Goal: Task Accomplishment & Management: Use online tool/utility

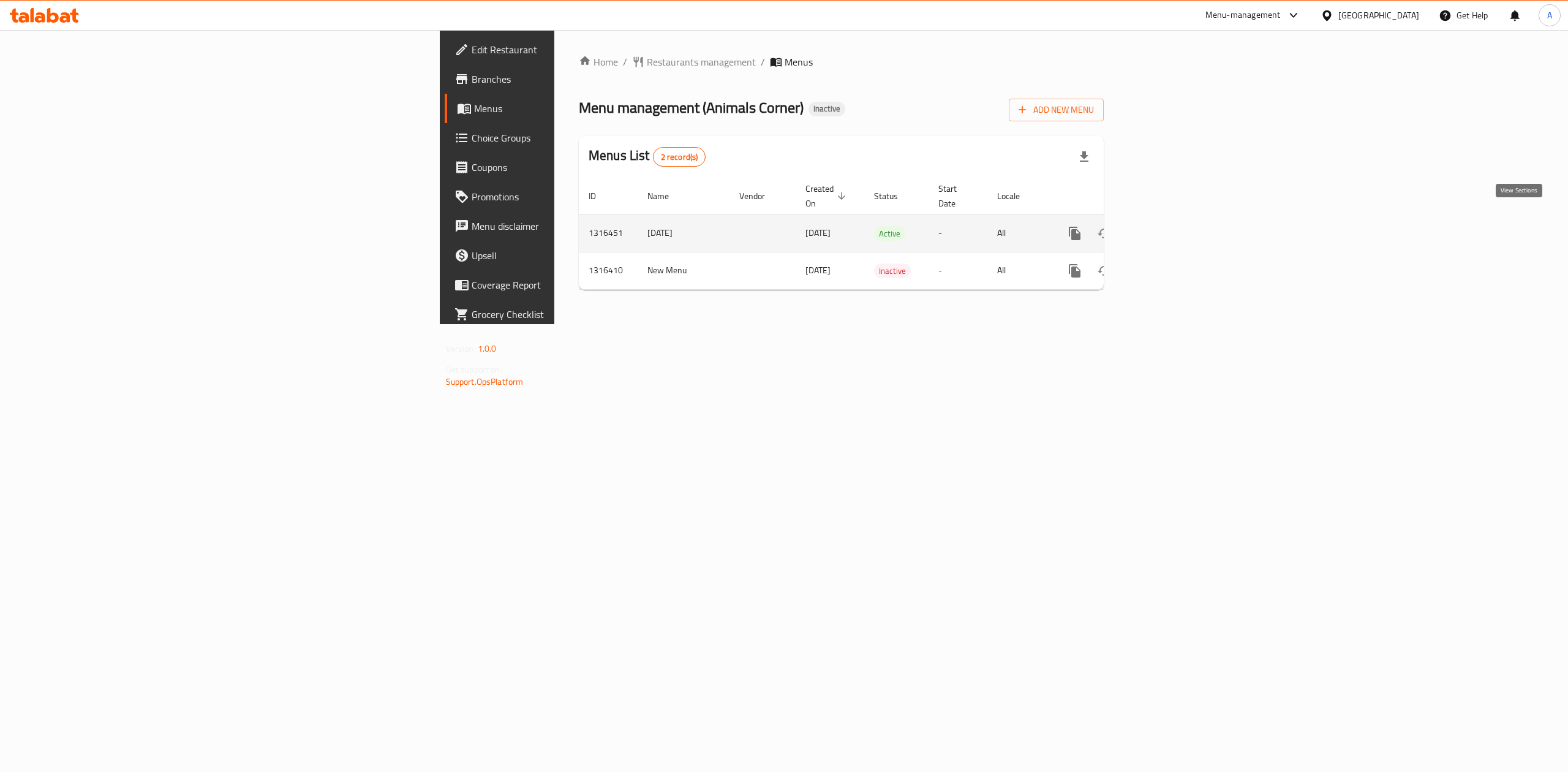
click at [1170, 226] on icon "enhanced table" at bounding box center [1162, 233] width 14 height 14
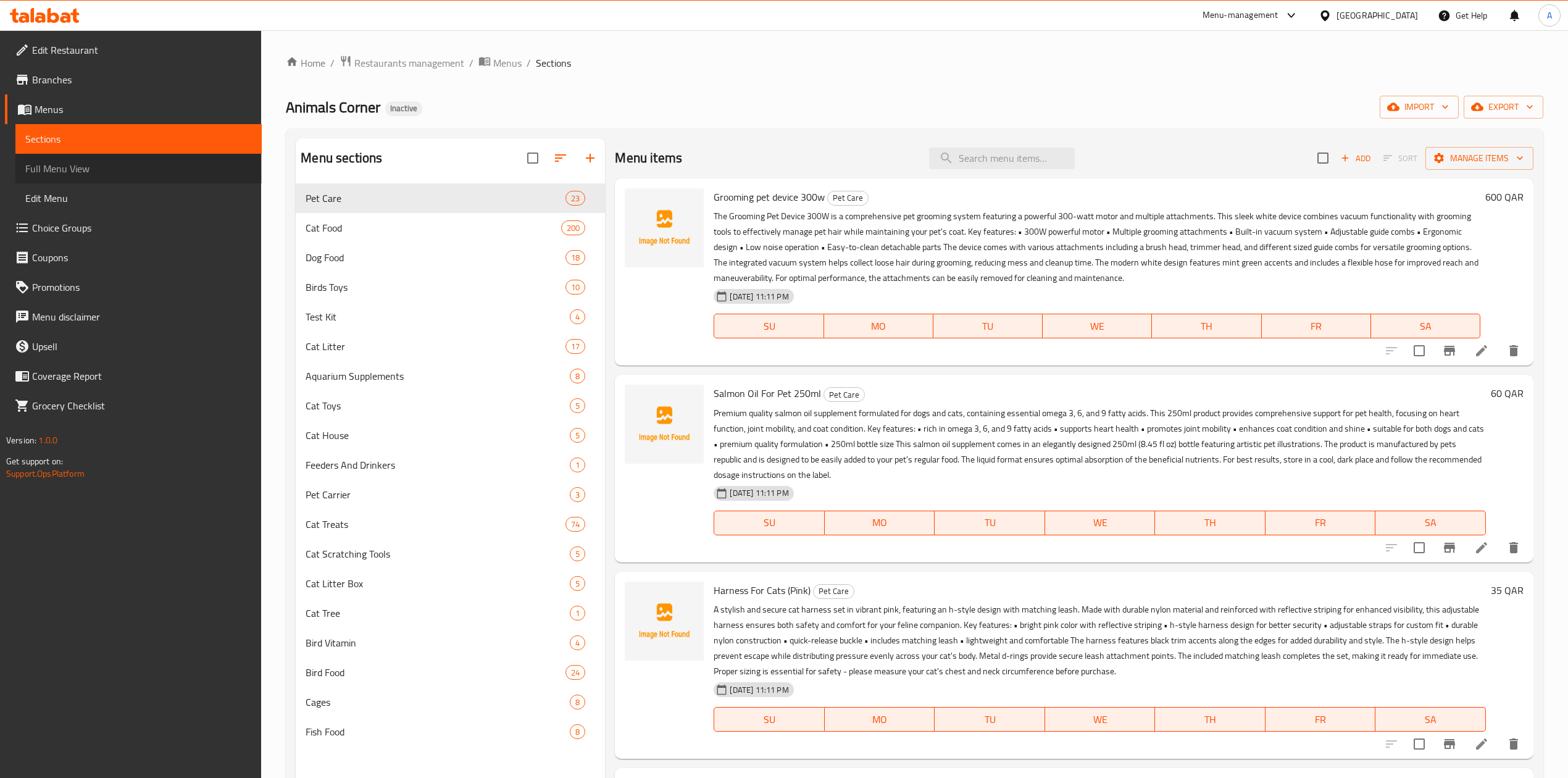
click at [181, 161] on span "Full Menu View" at bounding box center [138, 168] width 227 height 14
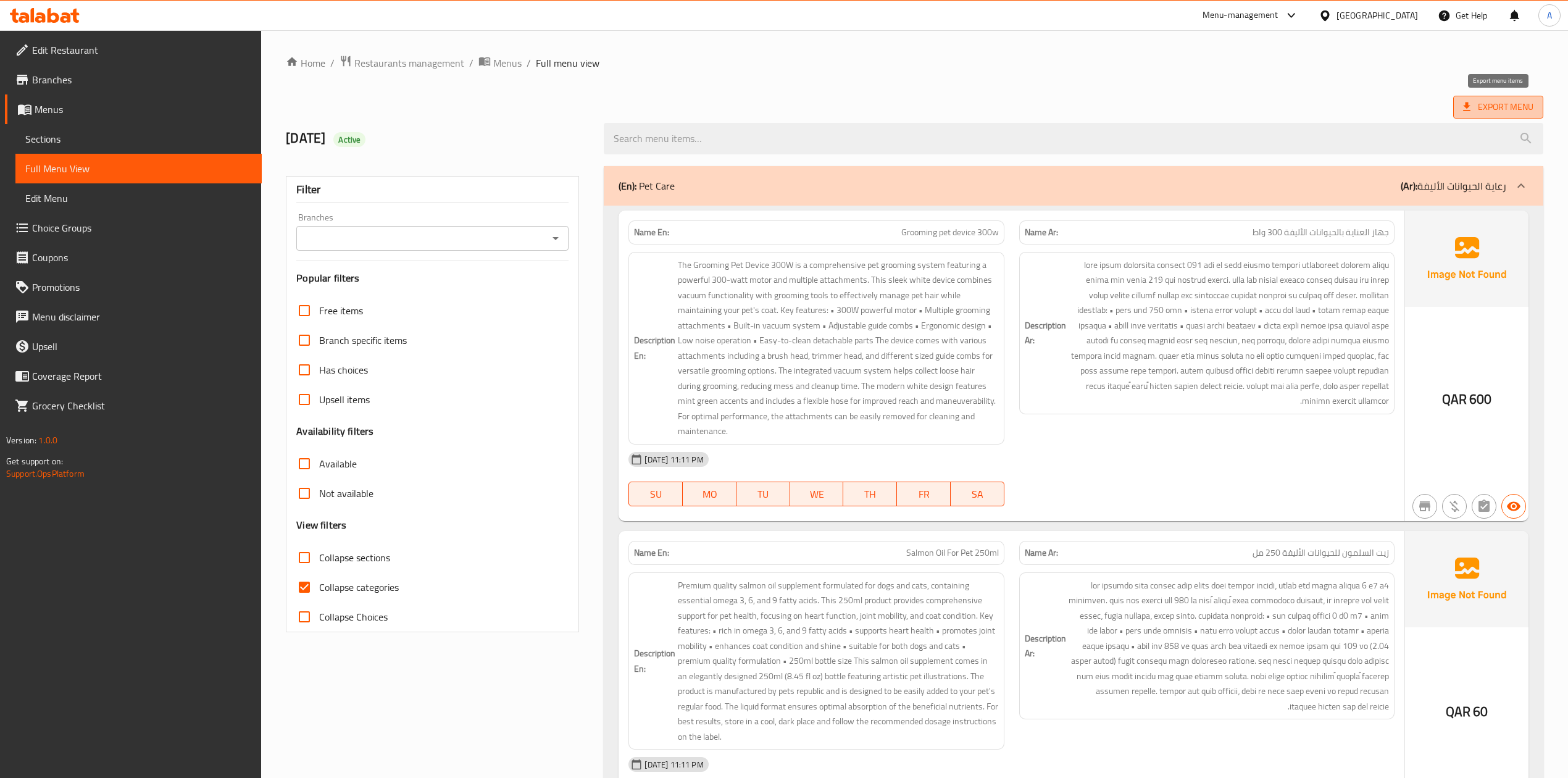
click at [1532, 97] on span "Export Menu" at bounding box center [1498, 107] width 90 height 23
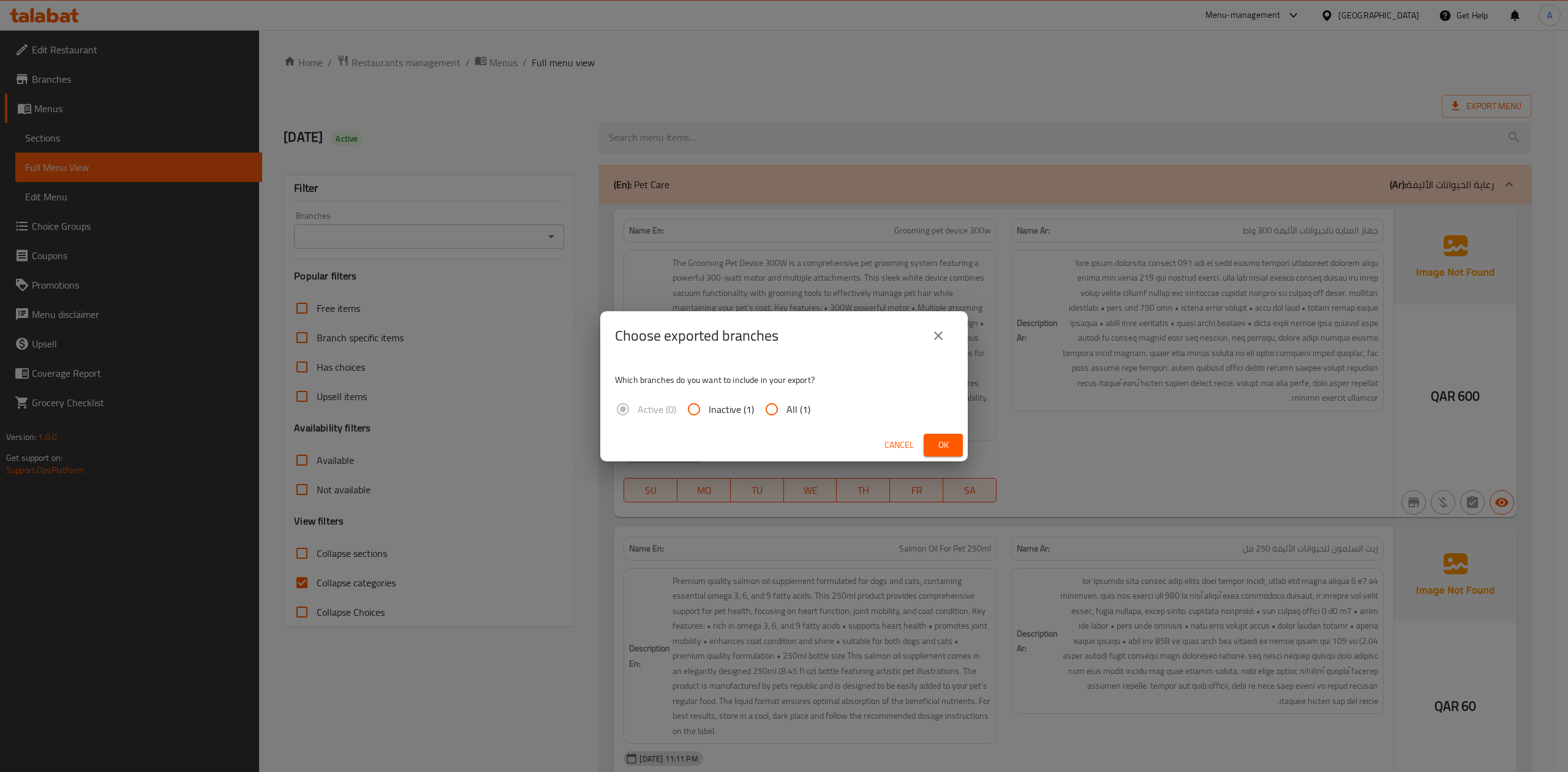
click at [768, 399] on input "All (1)" at bounding box center [772, 409] width 30 height 30
radio input "true"
click at [930, 446] on button "Ok" at bounding box center [943, 445] width 39 height 23
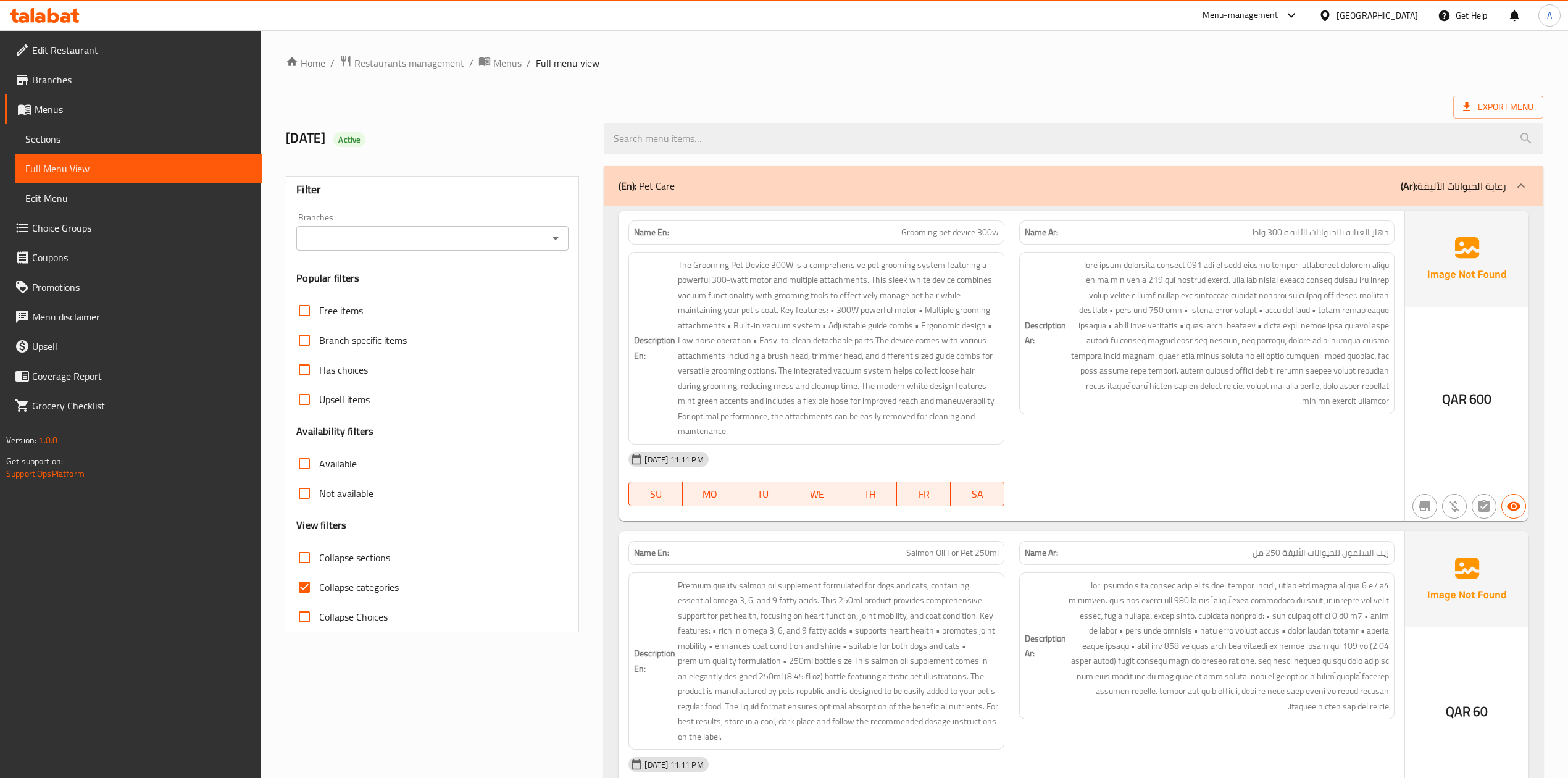
click at [1329, 19] on icon at bounding box center [1324, 14] width 9 height 11
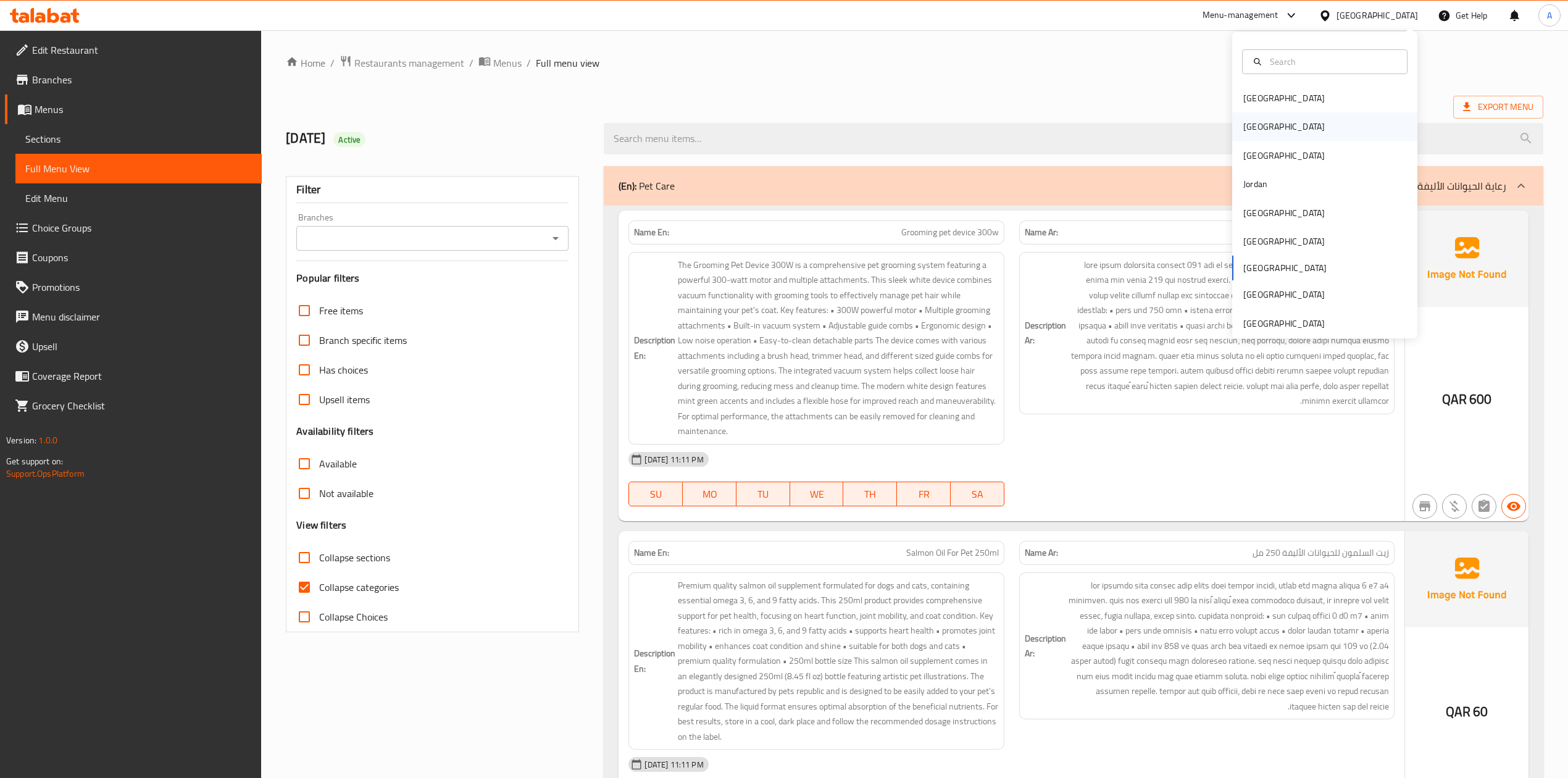
click at [1263, 125] on div "[GEOGRAPHIC_DATA]" at bounding box center [1325, 125] width 185 height 28
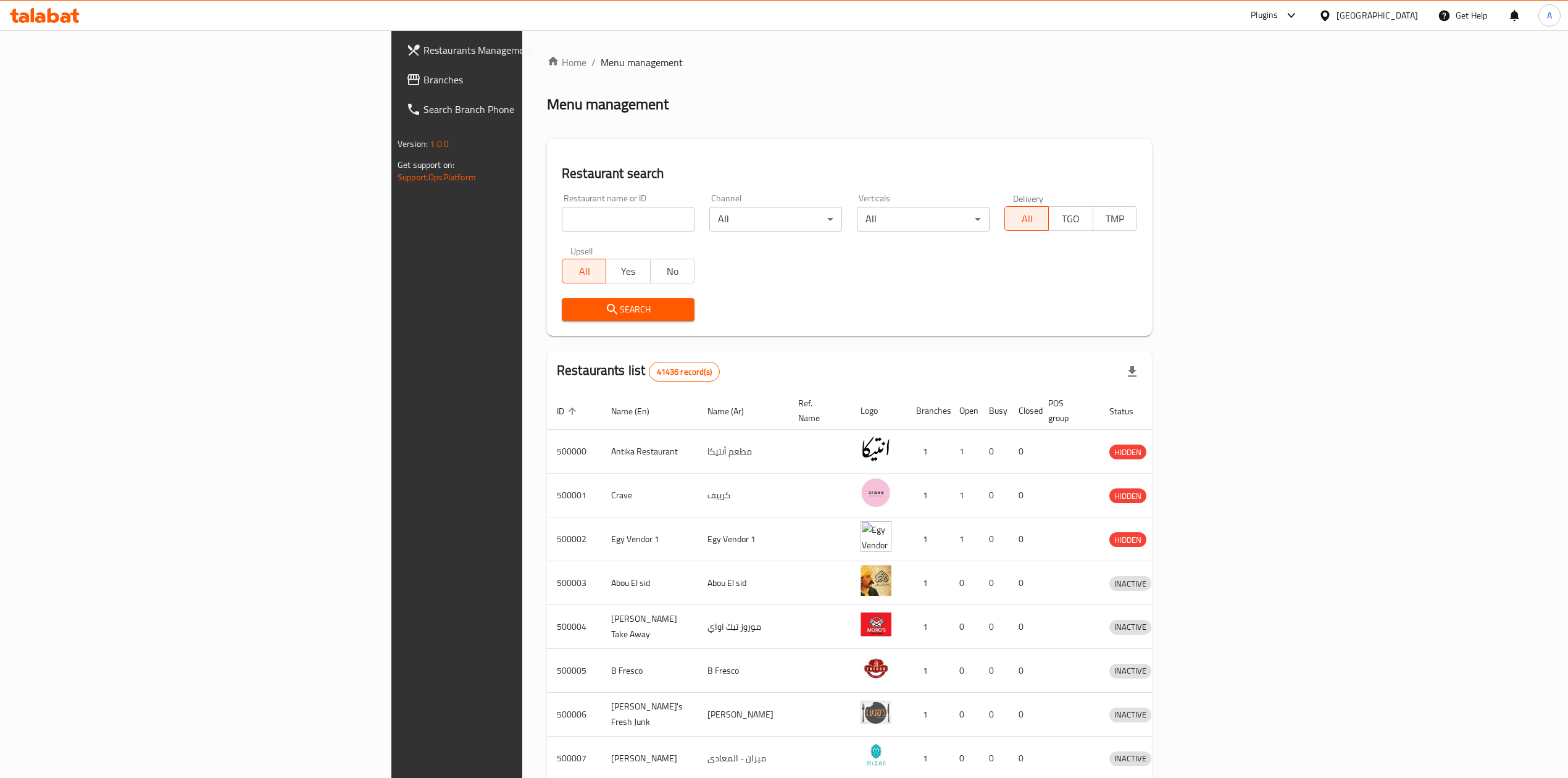
click at [424, 81] on span "Branches" at bounding box center [534, 79] width 220 height 14
